Goal: Navigation & Orientation: Find specific page/section

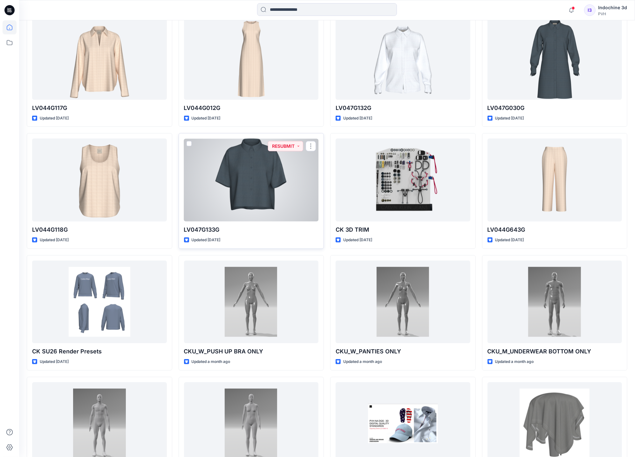
scroll to position [223, 0]
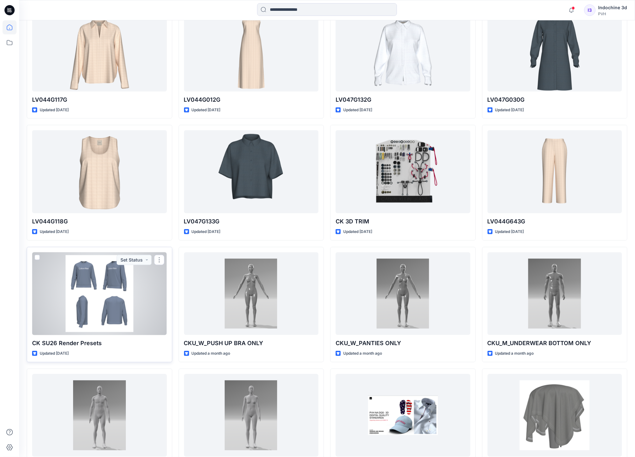
click at [106, 293] on div at bounding box center [99, 293] width 135 height 83
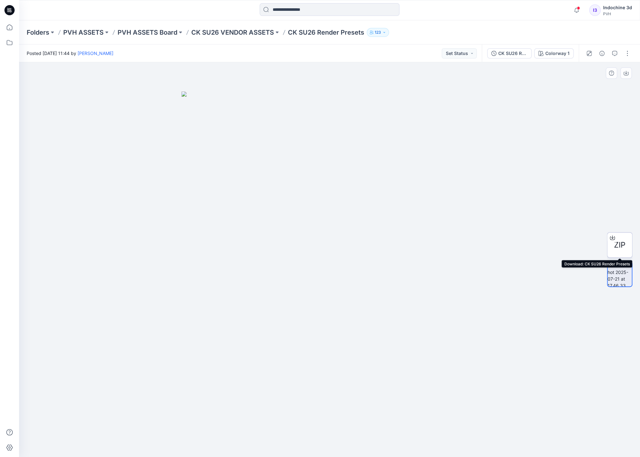
click at [616, 240] on div at bounding box center [612, 238] width 10 height 10
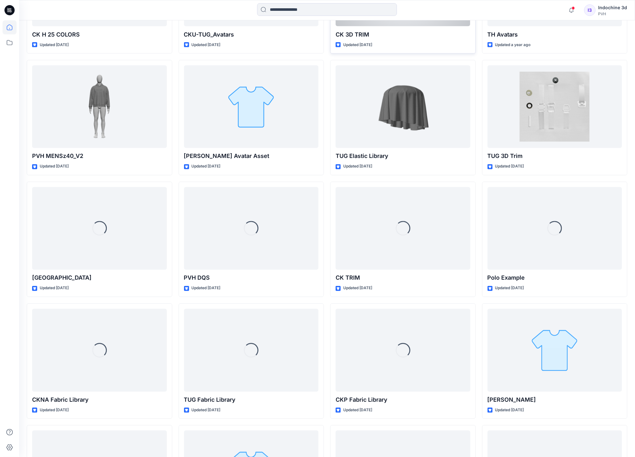
scroll to position [2281, 0]
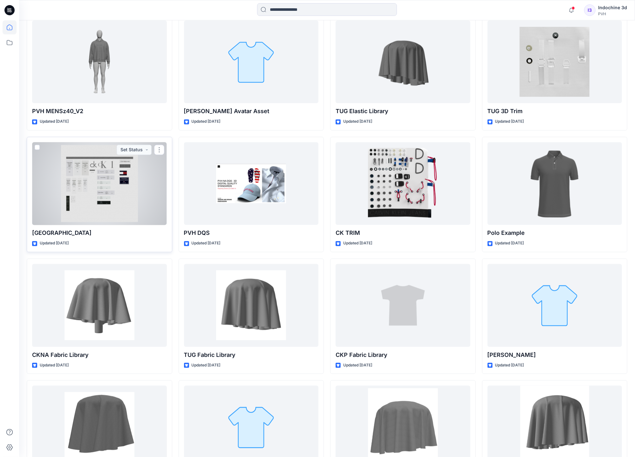
click at [121, 195] on div at bounding box center [99, 183] width 135 height 83
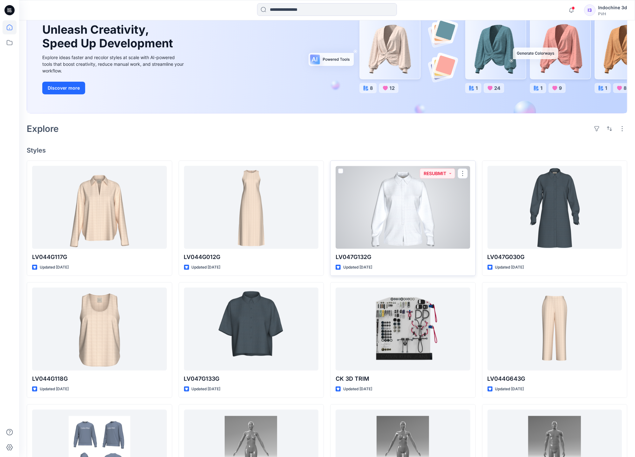
scroll to position [74, 0]
